Goal: Navigation & Orientation: Find specific page/section

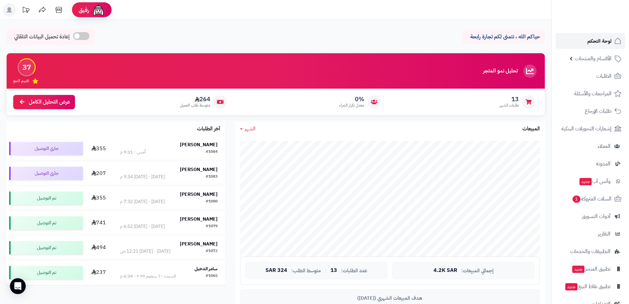
click at [601, 42] on span "لوحة التحكم" at bounding box center [600, 40] width 24 height 9
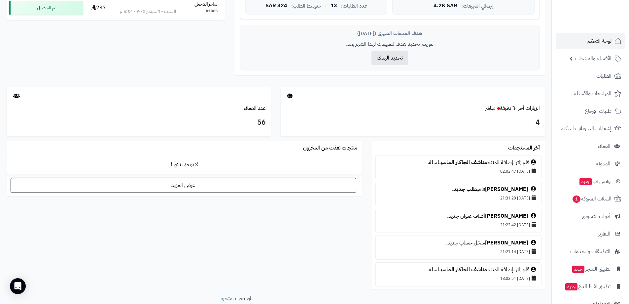
scroll to position [301, 0]
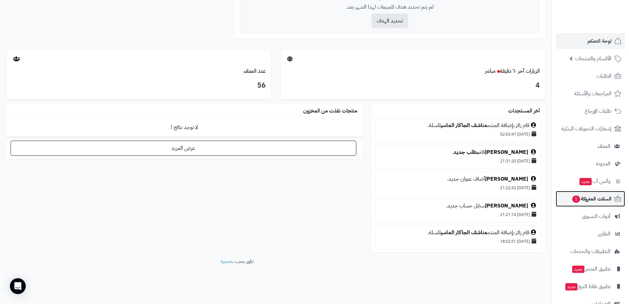
click at [608, 197] on span "السلات المتروكة 1" at bounding box center [592, 198] width 40 height 9
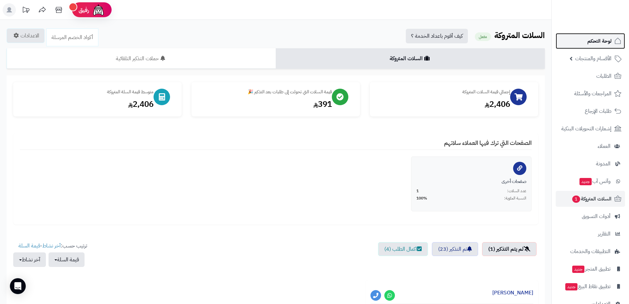
click at [604, 44] on span "لوحة التحكم" at bounding box center [600, 40] width 24 height 9
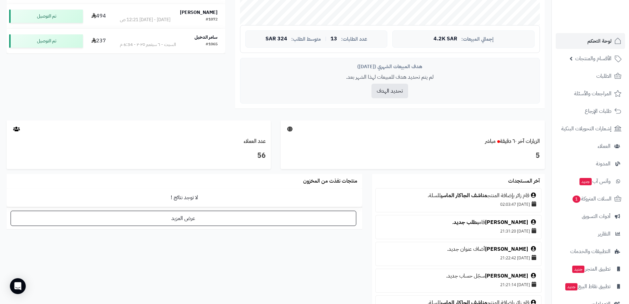
scroll to position [301, 0]
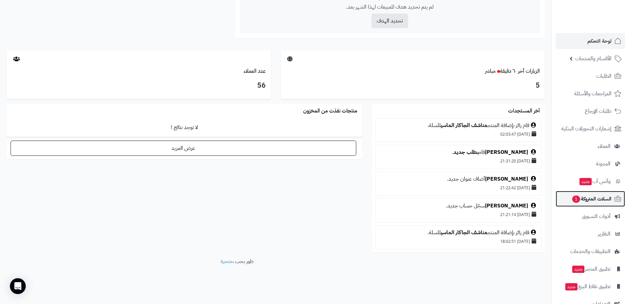
click at [597, 198] on span "السلات المتروكة 1" at bounding box center [592, 198] width 40 height 9
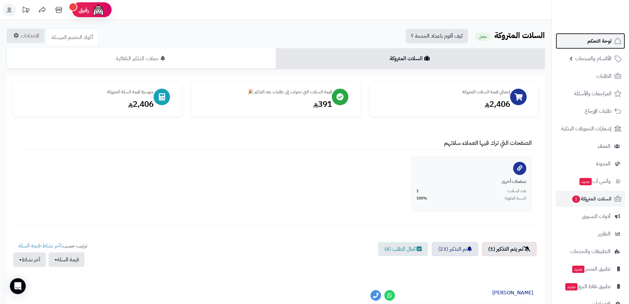
click at [595, 35] on link "لوحة التحكم" at bounding box center [590, 41] width 69 height 16
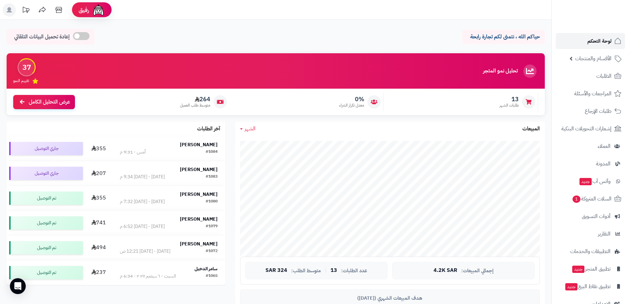
click at [591, 40] on span "لوحة التحكم" at bounding box center [600, 40] width 24 height 9
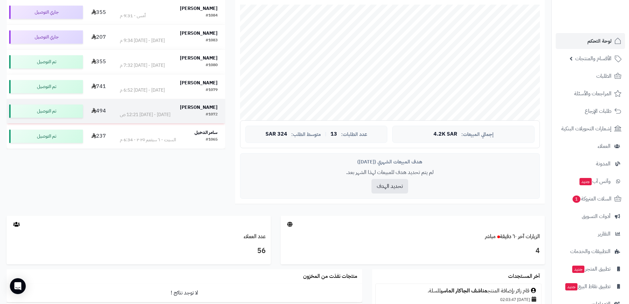
scroll to position [37, 0]
